Goal: Navigation & Orientation: Find specific page/section

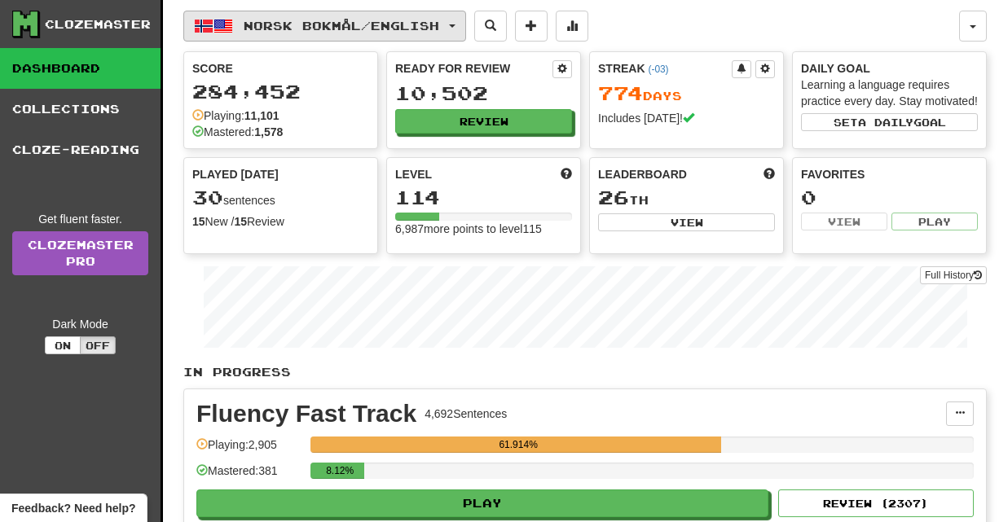
click at [287, 20] on span "Norsk bokmål / English" at bounding box center [342, 26] width 196 height 14
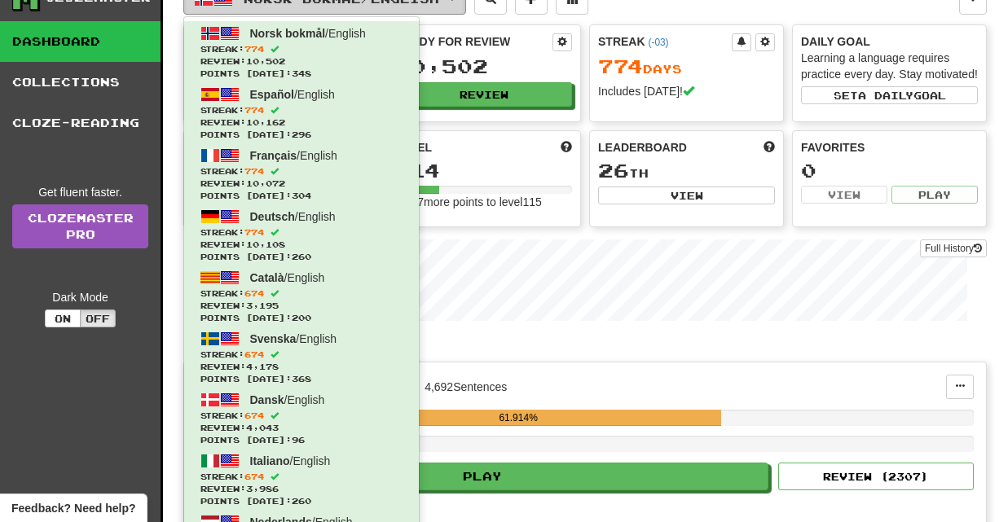
drag, startPoint x: 1006, startPoint y: 81, endPoint x: 1006, endPoint y: 92, distance: 10.6
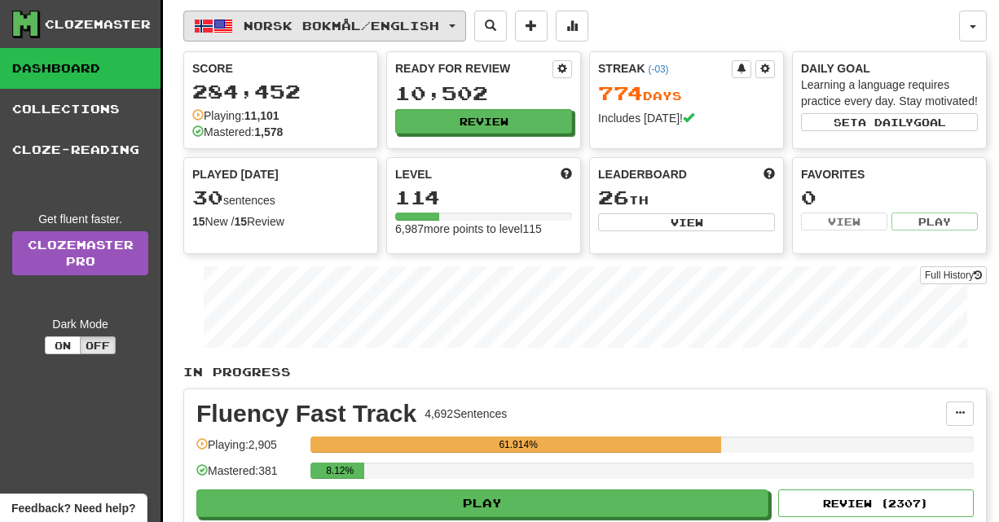
click at [293, 19] on span "Norsk bokmål / English" at bounding box center [342, 26] width 196 height 14
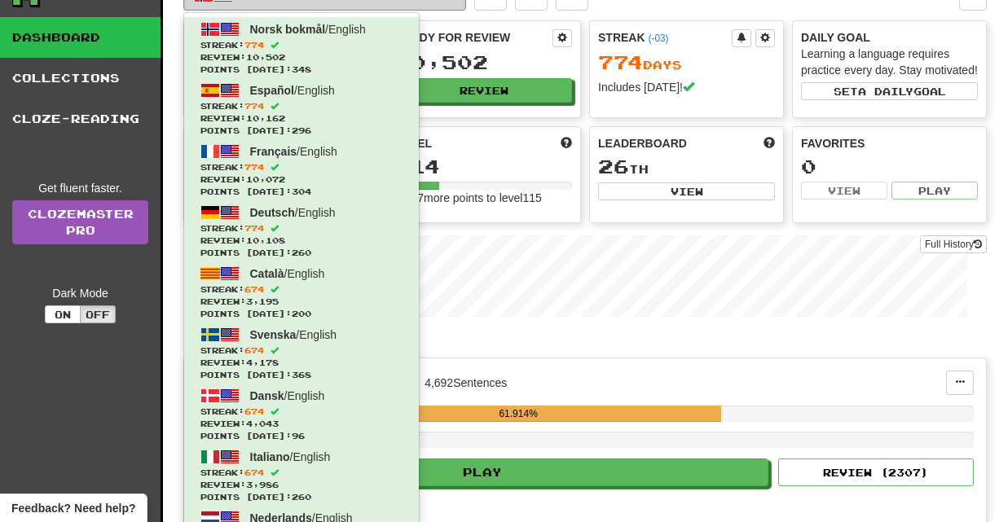
scroll to position [28, 0]
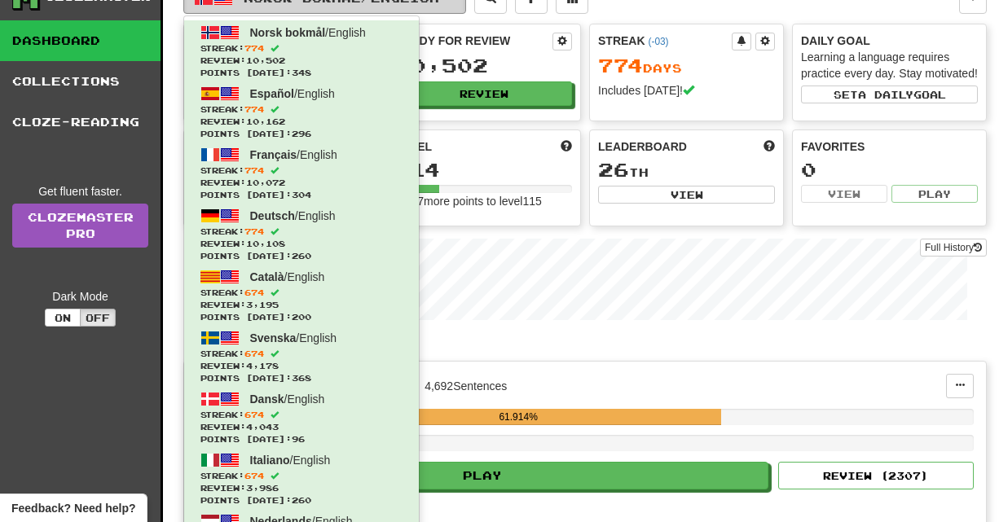
drag, startPoint x: 1006, startPoint y: 71, endPoint x: 1006, endPoint y: 83, distance: 12.2
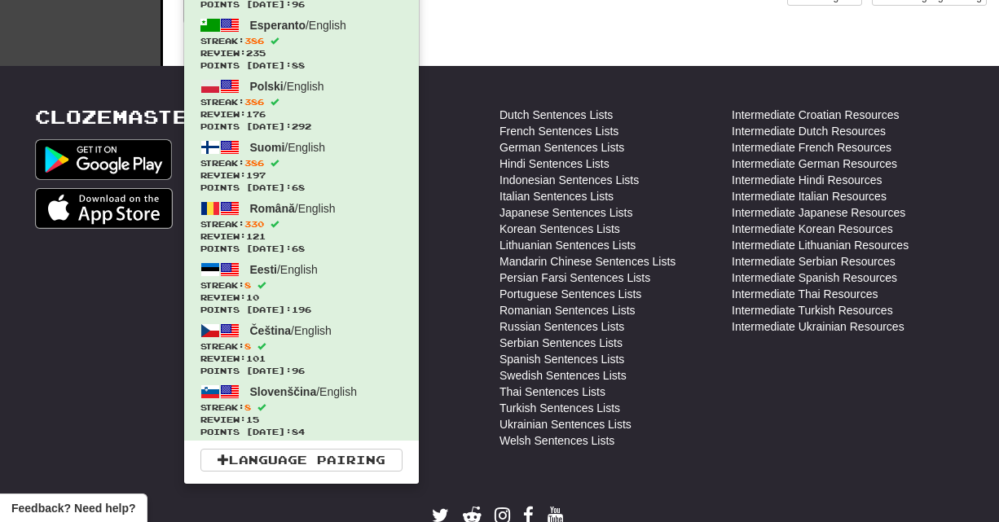
drag, startPoint x: 1006, startPoint y: 103, endPoint x: 1006, endPoint y: 341, distance: 237.1
click at [998, 341] on html "**********" at bounding box center [499, 9] width 999 height 1189
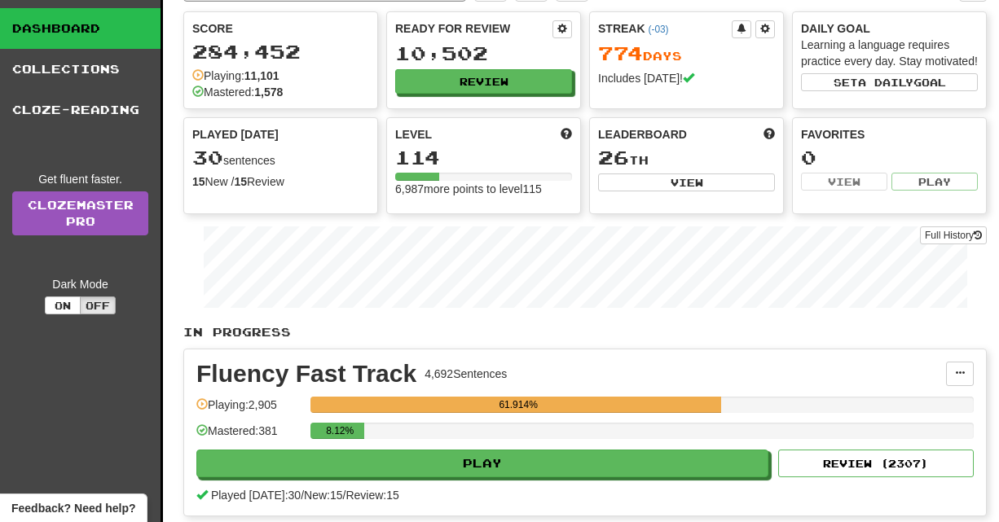
scroll to position [0, 0]
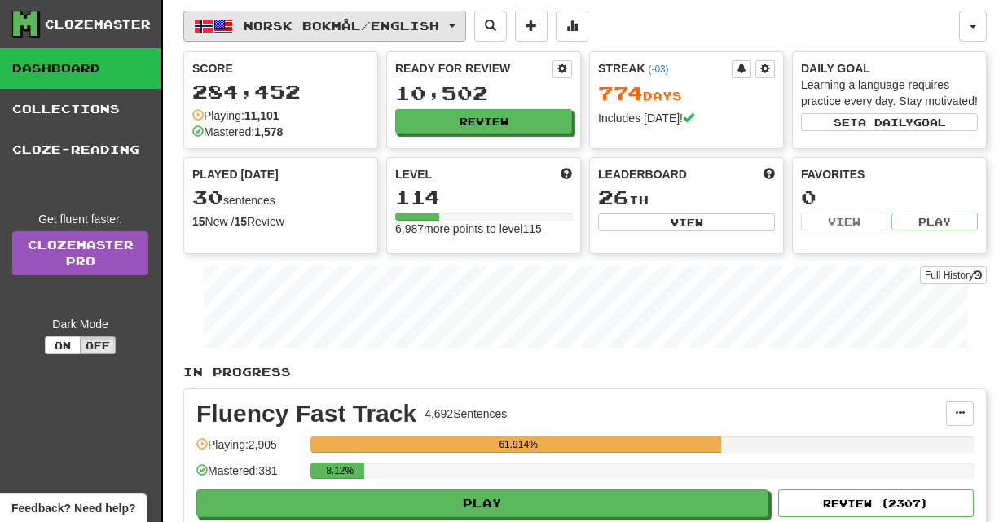
click at [274, 20] on span "Norsk bokmål / English" at bounding box center [342, 26] width 196 height 14
click at [288, 25] on span "Norsk bokmål / English" at bounding box center [342, 26] width 196 height 14
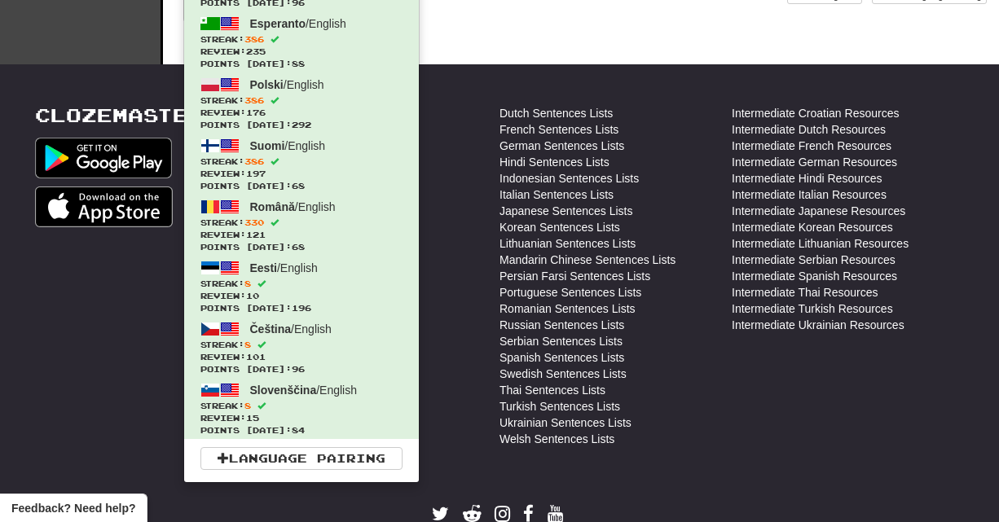
scroll to position [591, 0]
